Goal: Find specific page/section: Find specific page/section

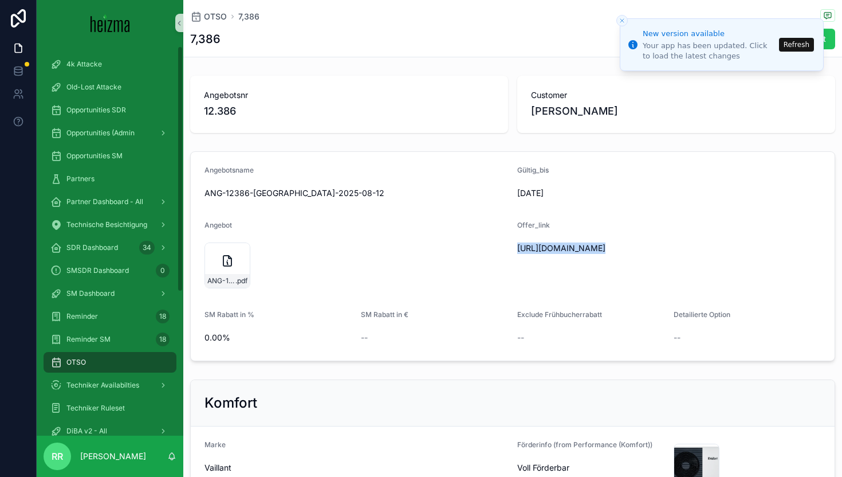
scroll to position [227, 0]
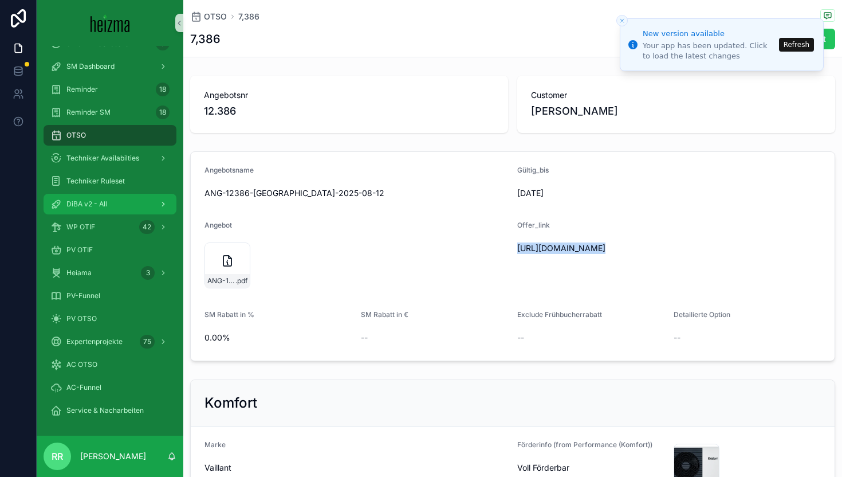
click at [78, 206] on span "DiBA v2 - All" at bounding box center [86, 203] width 41 height 9
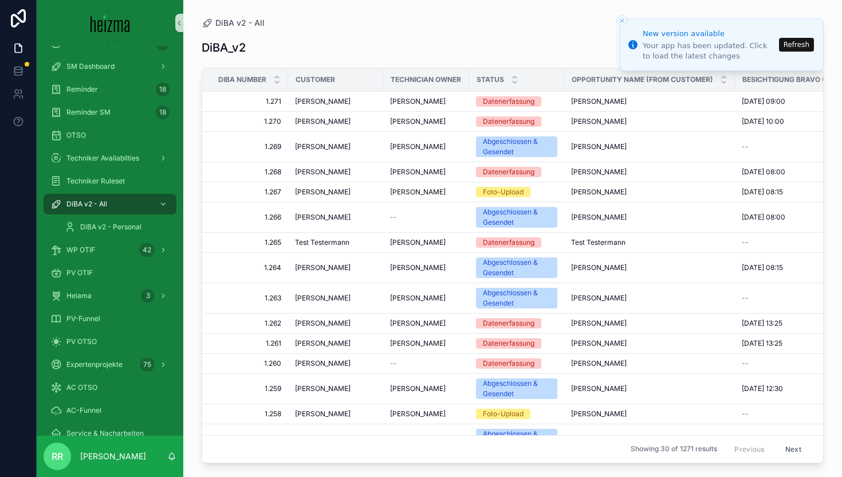
click at [800, 34] on li "New version available Your app has been updated. Click to load the latest chang…" at bounding box center [722, 44] width 204 height 53
click at [792, 42] on button "Refresh" at bounding box center [796, 45] width 35 height 14
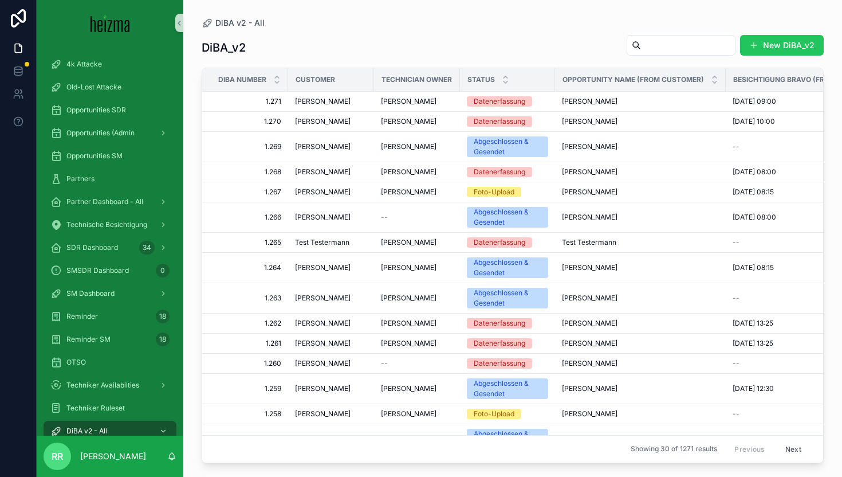
click at [642, 51] on input "scrollable content" at bounding box center [688, 45] width 94 height 16
click at [477, 57] on div "DiBA_v2 New DiBA_v2" at bounding box center [513, 47] width 622 height 26
click at [641, 52] on input "scrollable content" at bounding box center [688, 45] width 94 height 16
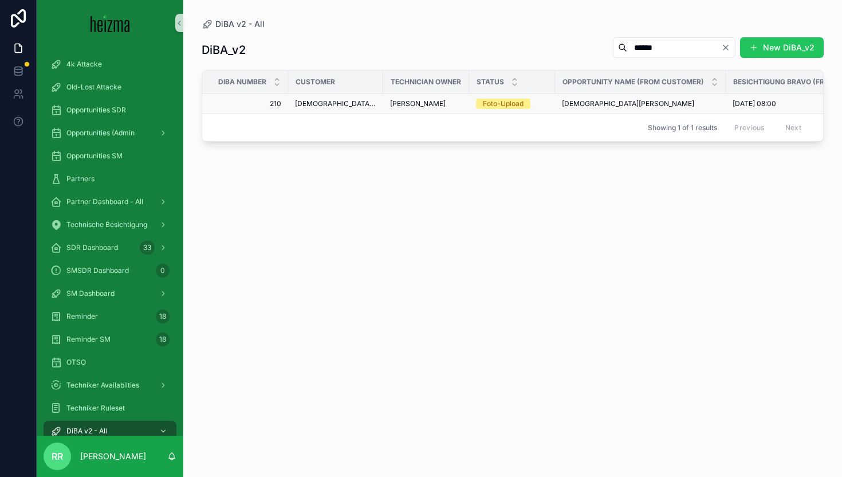
type input "******"
click at [319, 106] on span "[DEMOGRAPHIC_DATA][PERSON_NAME]" at bounding box center [335, 103] width 81 height 9
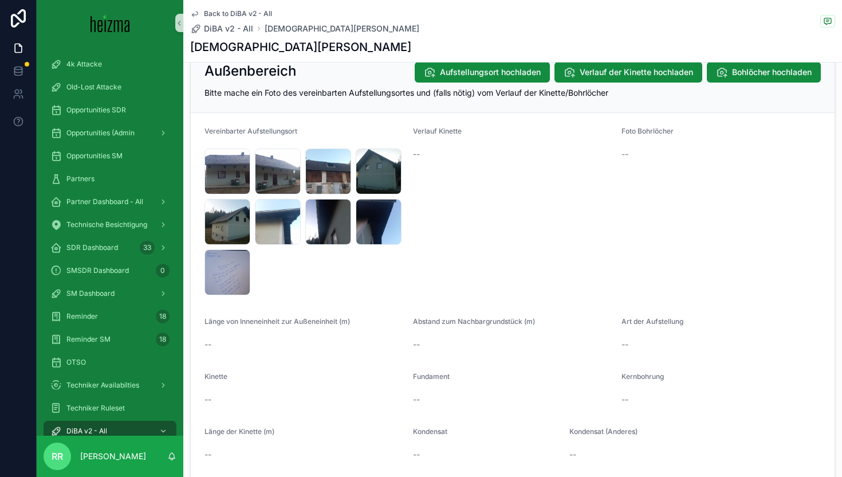
scroll to position [1172, 0]
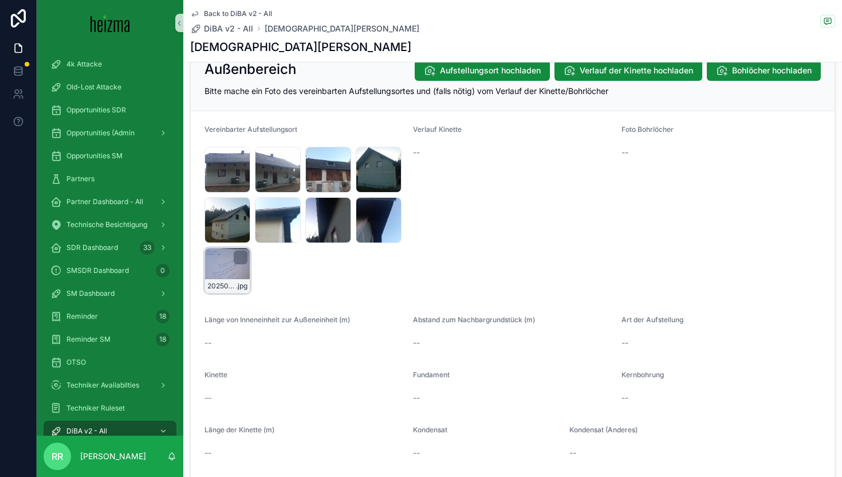
click at [237, 270] on div "20250204_093538 .jpg" at bounding box center [228, 271] width 46 height 46
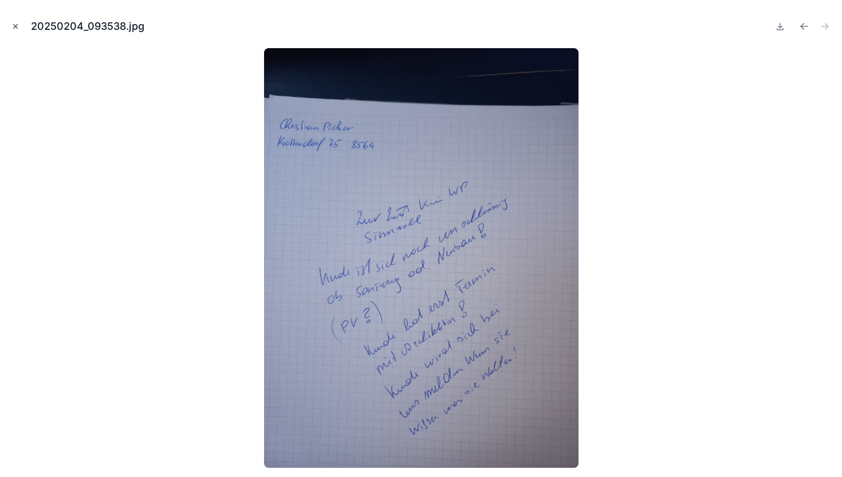
click at [15, 26] on icon "Close modal" at bounding box center [16, 27] width 4 height 4
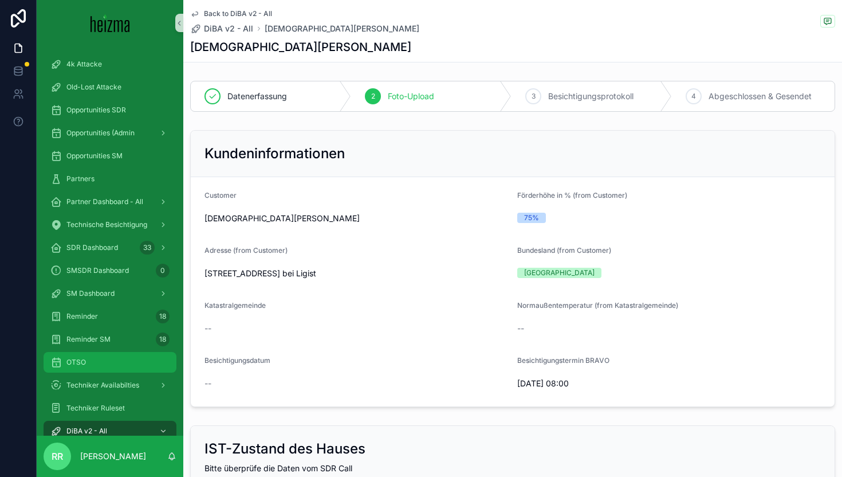
click at [77, 367] on div "OTSO" at bounding box center [109, 362] width 119 height 18
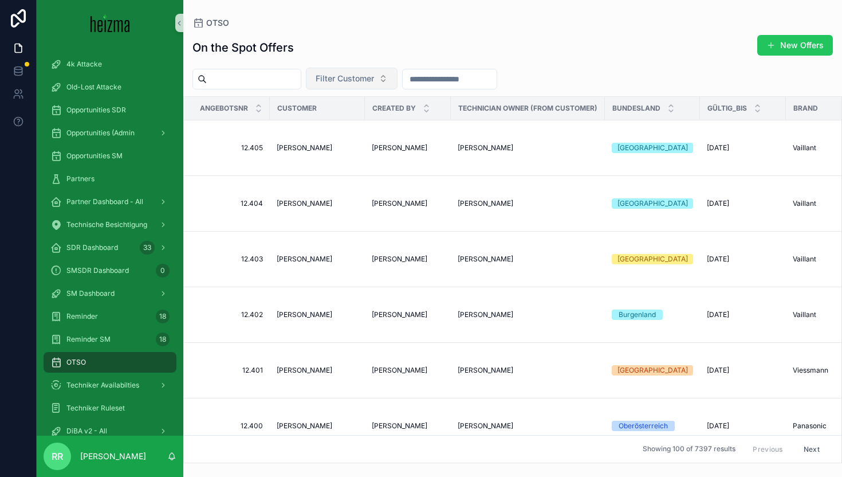
click at [363, 83] on span "Filter Customer" at bounding box center [345, 78] width 58 height 11
type input "******"
